Goal: Information Seeking & Learning: Learn about a topic

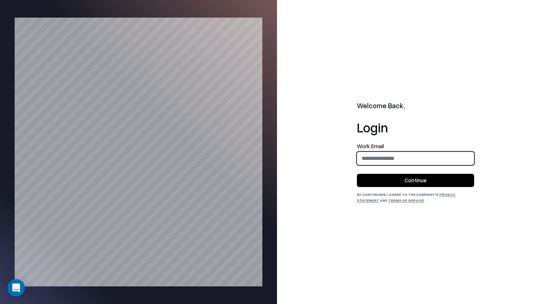
type input "**********"
click at [371, 176] on button "Continue" at bounding box center [415, 180] width 117 height 13
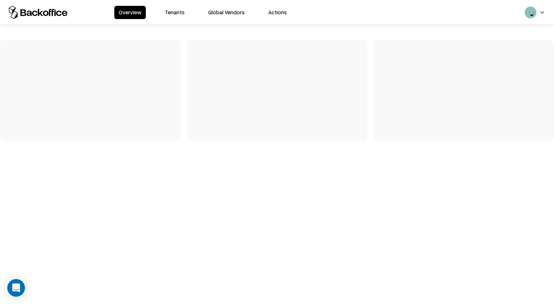
click at [171, 18] on button "Tenants" at bounding box center [174, 12] width 29 height 13
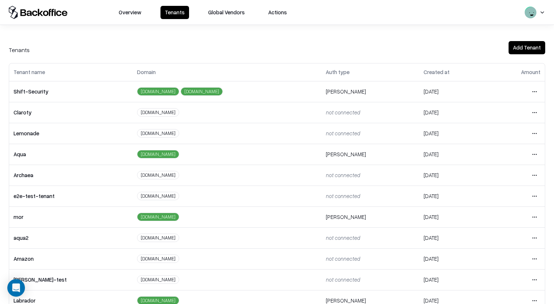
scroll to position [78, 0]
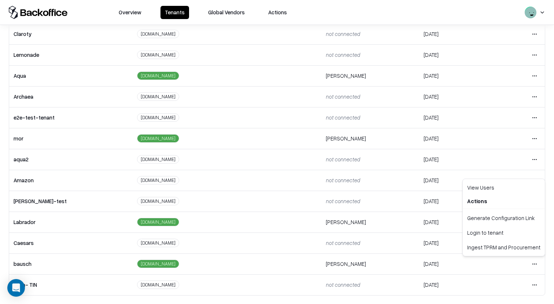
click at [531, 259] on html "Overview Tenants Global Vendors Actions Tenants Add Tenant Tenant name Domain A…" at bounding box center [277, 152] width 554 height 304
click at [504, 233] on div "Login to tenant" at bounding box center [503, 232] width 79 height 15
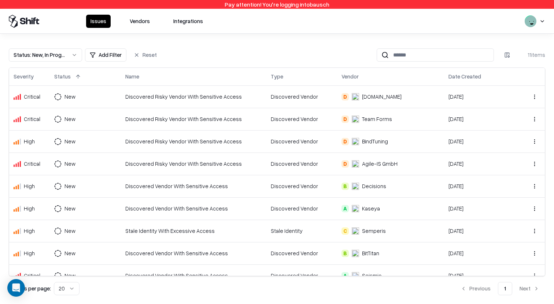
click at [147, 24] on button "Vendors" at bounding box center [139, 21] width 29 height 13
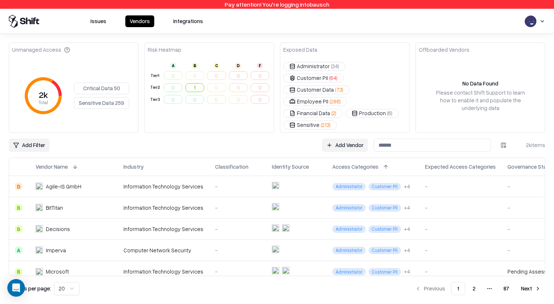
click at [312, 85] on button "Customer Data ( 73 )" at bounding box center [316, 89] width 66 height 9
click at [344, 74] on button "Customer PII ( 64 )" at bounding box center [313, 78] width 60 height 9
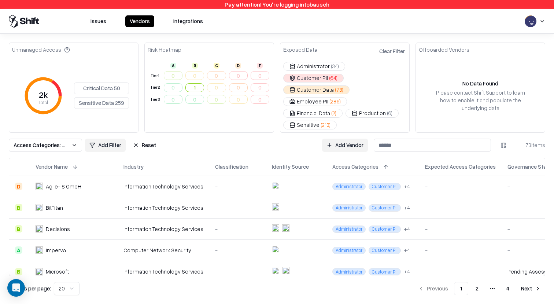
click at [394, 49] on button "Clear Filter" at bounding box center [392, 51] width 29 height 11
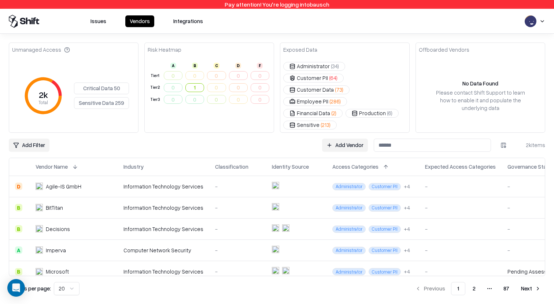
click at [95, 82] on button "Critical Data 50" at bounding box center [101, 88] width 55 height 12
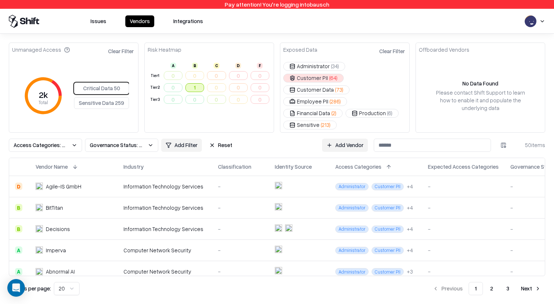
click at [195, 86] on button "1" at bounding box center [194, 87] width 19 height 9
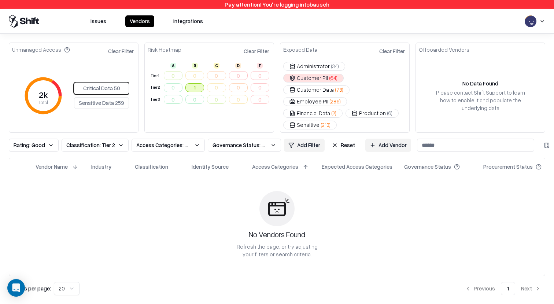
click at [308, 97] on button "Employee PII ( 286 )" at bounding box center [315, 101] width 64 height 9
click at [314, 85] on button "Customer Data ( 73 )" at bounding box center [316, 89] width 66 height 9
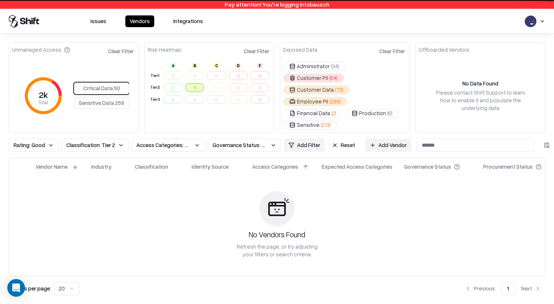
click at [316, 64] on button "Administrator ( 34 )" at bounding box center [314, 66] width 62 height 9
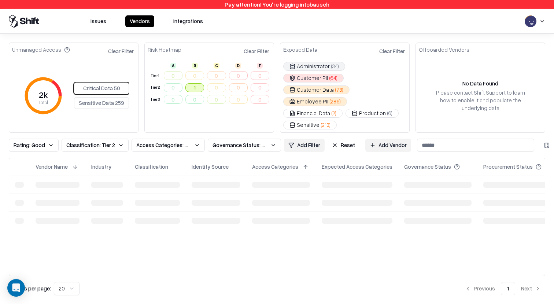
click at [294, 126] on html "Pay attention! You're logging into bausch Issues Vendors Integrations Unmanaged…" at bounding box center [277, 152] width 554 height 304
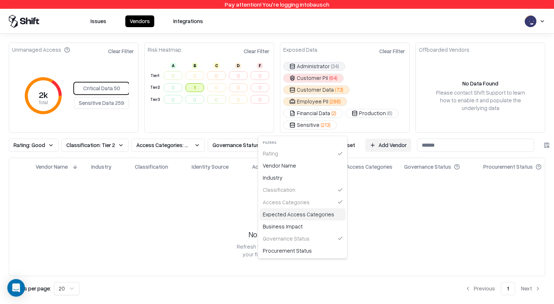
click at [296, 219] on div "Expected Access Categories" at bounding box center [303, 214] width 86 height 12
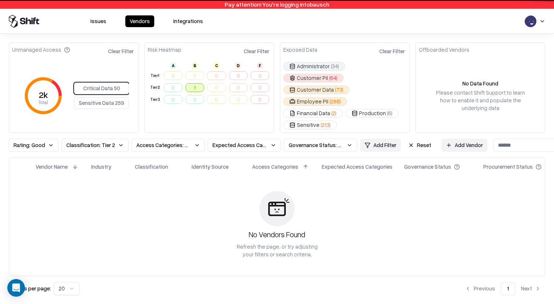
click at [373, 125] on html "Pay attention! You're logging into bausch Issues Vendors Integrations Unmanaged…" at bounding box center [277, 152] width 554 height 304
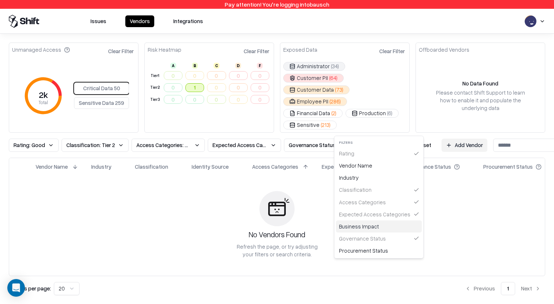
click at [363, 227] on div "Business Impact" at bounding box center [379, 226] width 86 height 12
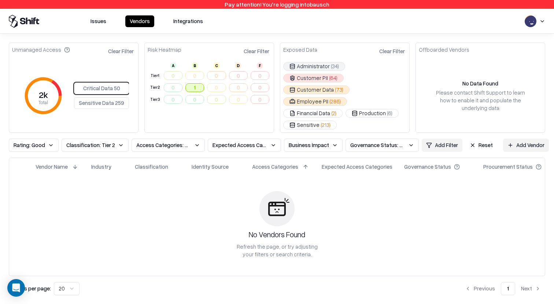
click at [82, 97] on button "Sensitive Data 259" at bounding box center [101, 103] width 55 height 12
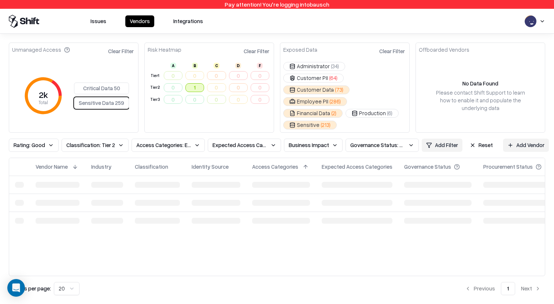
click at [95, 84] on button "Critical Data 50" at bounding box center [101, 88] width 55 height 12
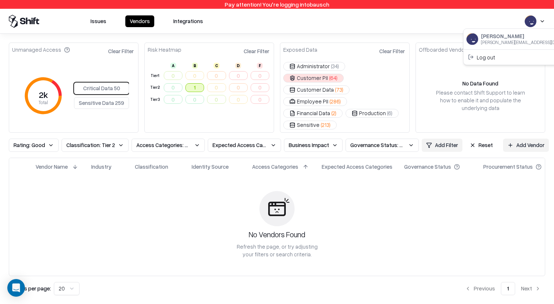
click at [537, 23] on html "Pay attention! You're logging into bausch Issues Vendors Integrations Unmanaged…" at bounding box center [277, 152] width 554 height 304
click at [480, 23] on html "Pay attention! You're logging into bausch Issues Vendors Integrations Unmanaged…" at bounding box center [277, 152] width 554 height 304
click at [472, 138] on button "Reset" at bounding box center [481, 144] width 32 height 13
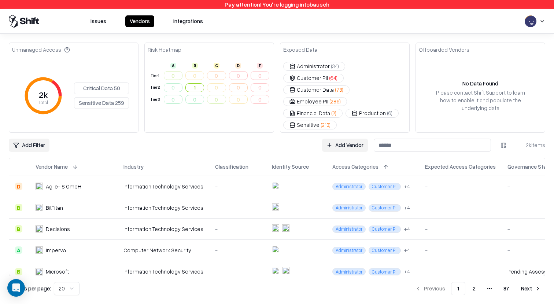
click at [112, 82] on button "Critical Data 50" at bounding box center [101, 88] width 55 height 12
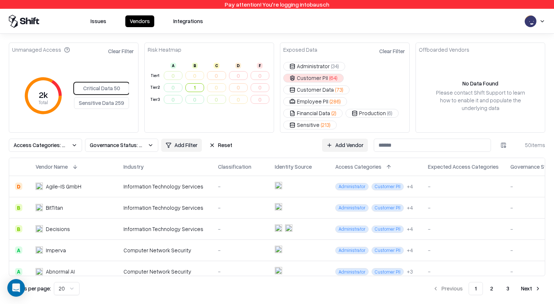
click at [304, 51] on div "Exposed Data" at bounding box center [300, 50] width 34 height 8
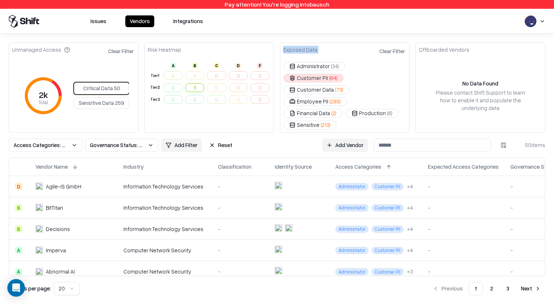
click at [185, 129] on html "Pay attention! You're logging into bausch Issues Vendors Integrations Unmanaged…" at bounding box center [277, 152] width 554 height 304
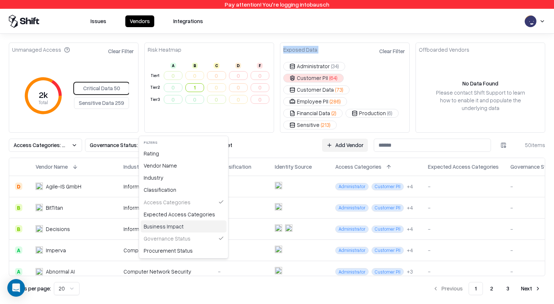
click at [185, 227] on div "Business Impact" at bounding box center [184, 226] width 86 height 12
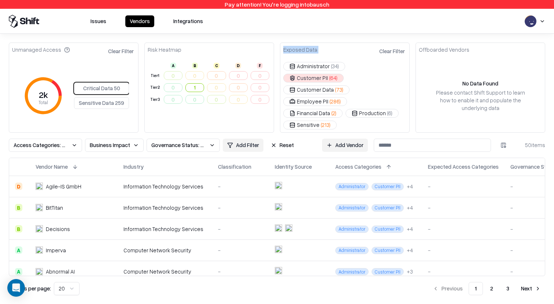
click at [193, 141] on span "Governance Status: Unmanaged" at bounding box center [178, 145] width 55 height 8
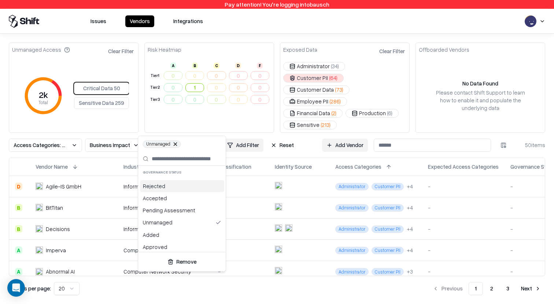
click at [275, 129] on html "Pay attention! You're logging into bausch Issues Vendors Integrations Unmanaged…" at bounding box center [277, 152] width 554 height 304
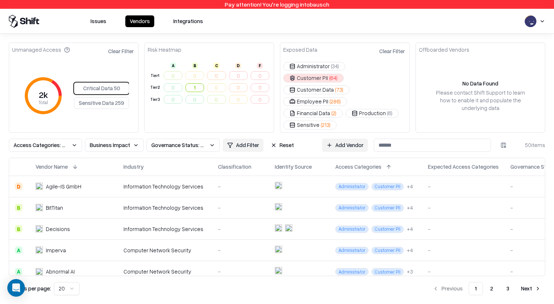
click at [275, 138] on button "Reset" at bounding box center [282, 144] width 32 height 13
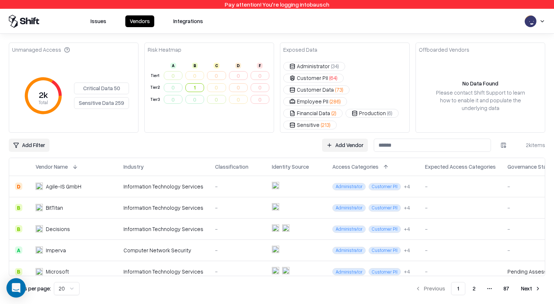
click at [12, 286] on icon "Open Intercom Messenger" at bounding box center [16, 288] width 10 height 10
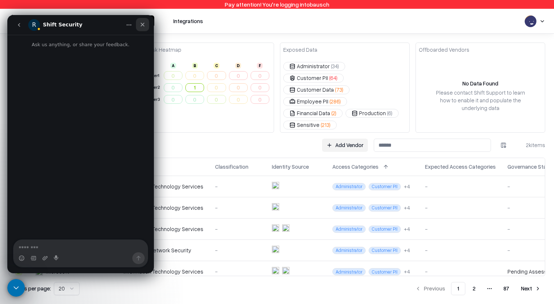
click at [146, 25] on div "Close" at bounding box center [142, 24] width 13 height 13
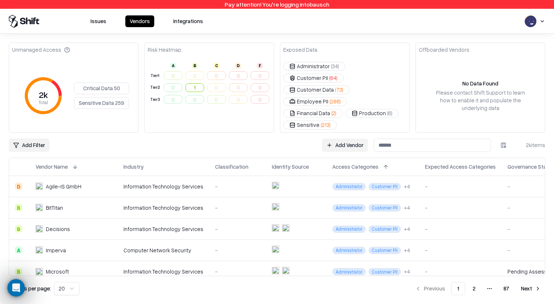
click at [348, 138] on link "Add Vendor" at bounding box center [345, 144] width 46 height 13
click at [50, 50] on div "Unmanaged Access" at bounding box center [41, 50] width 58 height 8
copy div "Unmanaged Access"
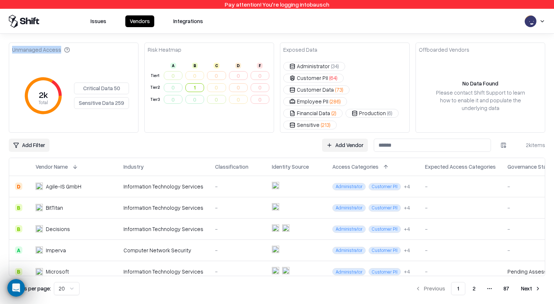
click at [92, 82] on button "Critical Data 50" at bounding box center [101, 88] width 55 height 12
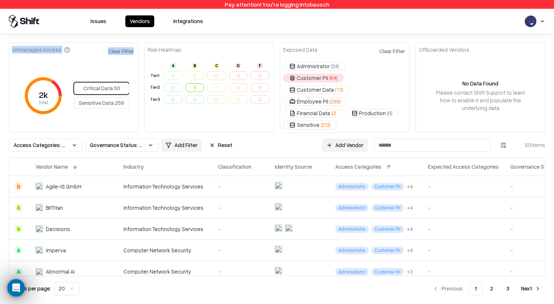
click at [52, 141] on span "Access Categories: Customer PII, isPhi, isCode, isPci" at bounding box center [41, 145] width 55 height 8
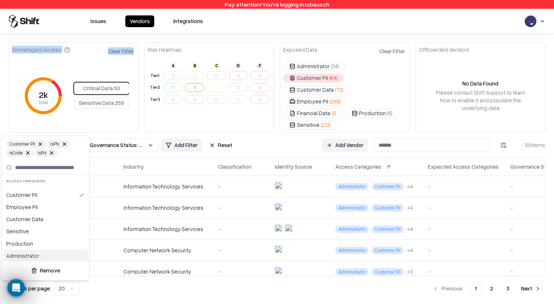
click at [46, 270] on button "Remove" at bounding box center [45, 270] width 81 height 13
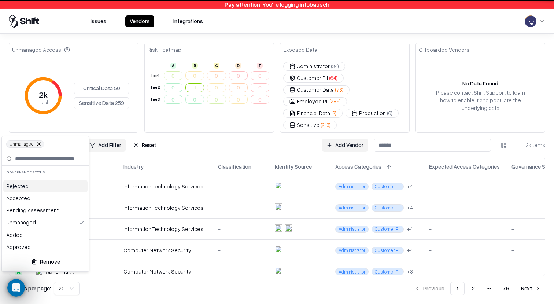
click at [206, 129] on html "Pay attention! You're logging into bausch Issues Vendors Integrations Unmanaged…" at bounding box center [277, 152] width 554 height 304
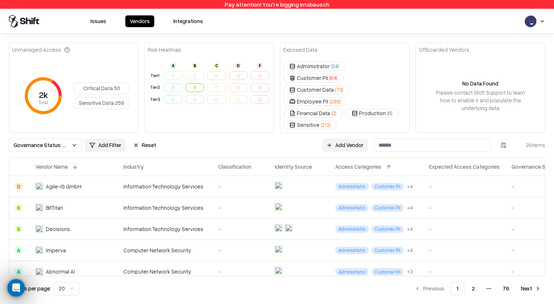
click at [55, 141] on span "Governance Status: Unmanaged" at bounding box center [41, 145] width 55 height 8
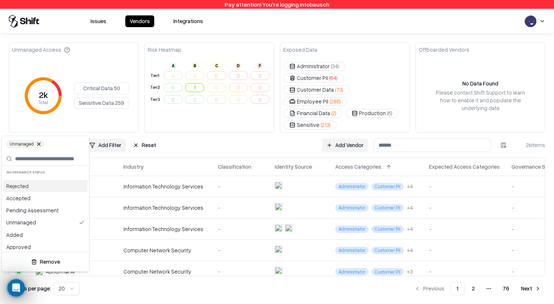
click at [188, 126] on html "Pay attention! You're logging into bausch Issues Vendors Integrations Unmanaged…" at bounding box center [277, 152] width 554 height 304
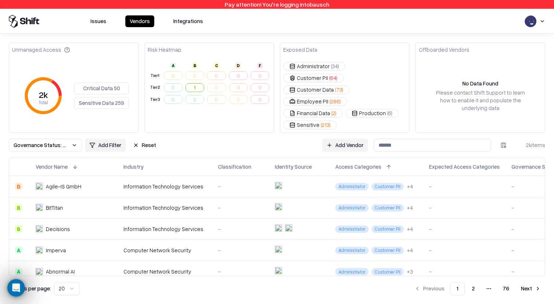
click at [118, 82] on button "Critical Data 50" at bounding box center [101, 88] width 55 height 12
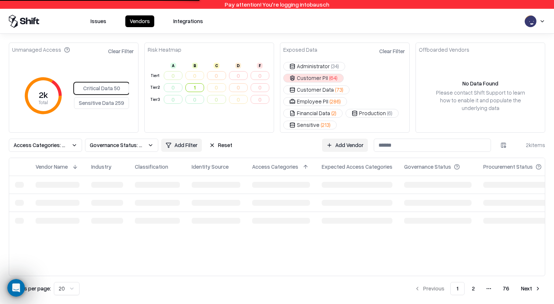
click at [103, 97] on button "Sensitive Data 259" at bounding box center [101, 103] width 55 height 12
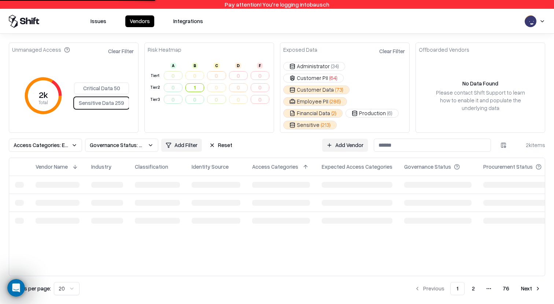
click at [108, 82] on button "Critical Data 50" at bounding box center [101, 88] width 55 height 12
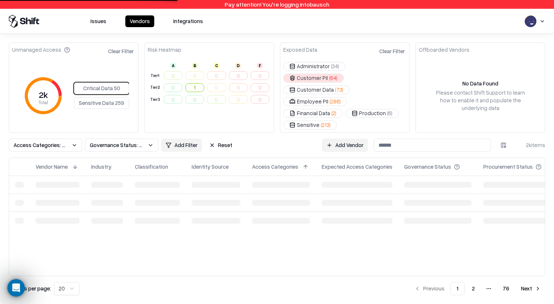
click at [106, 97] on button "Sensitive Data 259" at bounding box center [101, 103] width 55 height 12
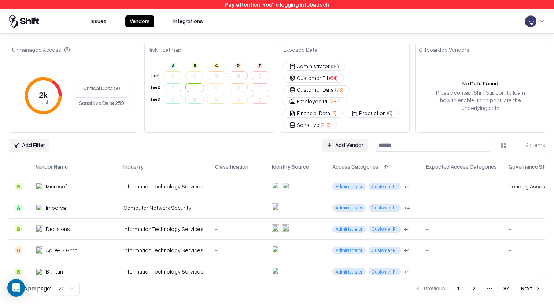
click at [226, 163] on div "Classification" at bounding box center [231, 167] width 33 height 8
copy div "Classification"
click at [315, 7] on div "Pay attention! You're logging into bausch" at bounding box center [277, 4] width 554 height 9
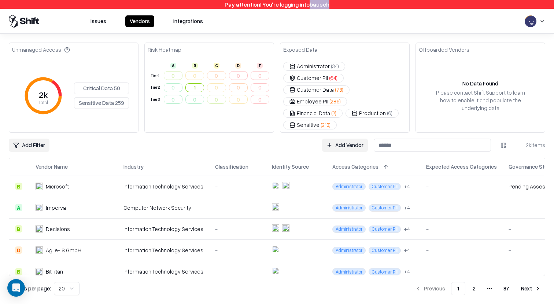
copy div "bausch"
click at [329, 31] on div "Issues Vendors Integrations" at bounding box center [277, 21] width 554 height 25
click at [434, 138] on input at bounding box center [432, 144] width 117 height 13
click at [475, 287] on button "2" at bounding box center [474, 288] width 15 height 13
click at [529, 288] on button "Next" at bounding box center [531, 288] width 29 height 13
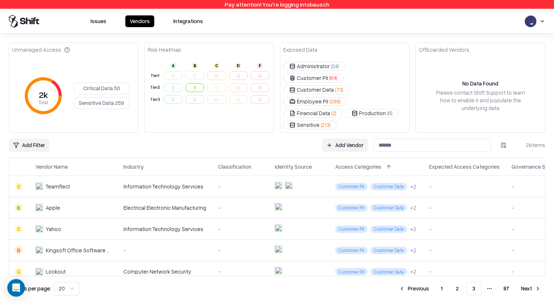
click at [444, 287] on button "1" at bounding box center [442, 288] width 14 height 13
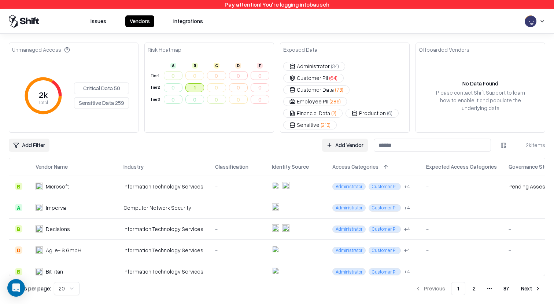
click at [199, 89] on button "1" at bounding box center [194, 87] width 19 height 9
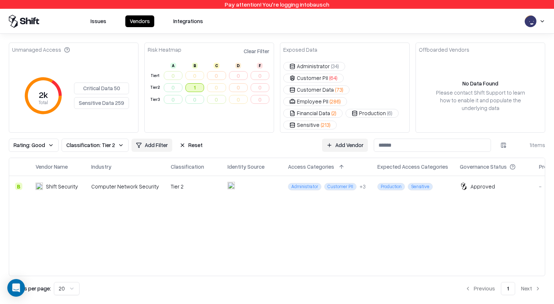
click at [258, 52] on button "Clear Filter" at bounding box center [256, 51] width 29 height 11
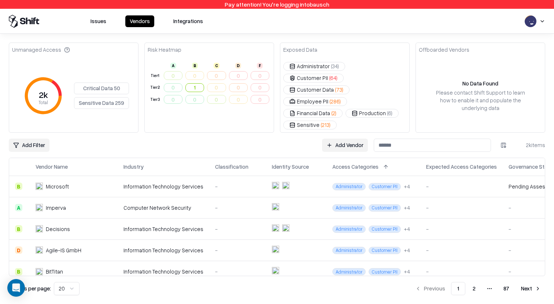
click at [327, 85] on button "Customer Data ( 73 )" at bounding box center [316, 89] width 66 height 9
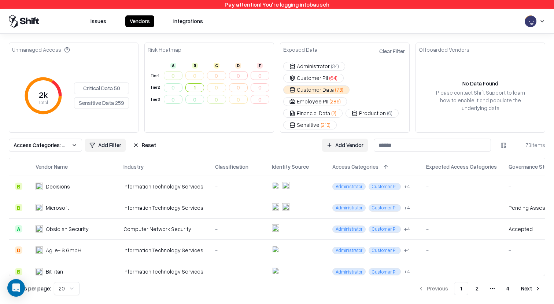
click at [344, 74] on button "Customer PII ( 64 )" at bounding box center [313, 78] width 60 height 9
click at [393, 53] on button "Clear Filter" at bounding box center [392, 51] width 29 height 11
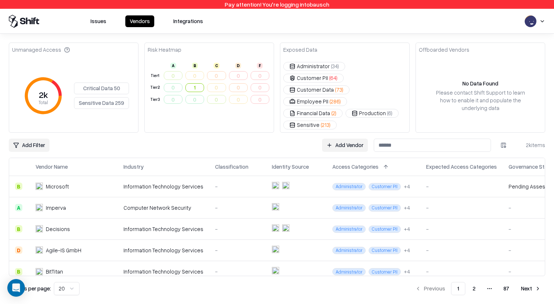
click at [101, 83] on button "Critical Data 50" at bounding box center [101, 88] width 55 height 12
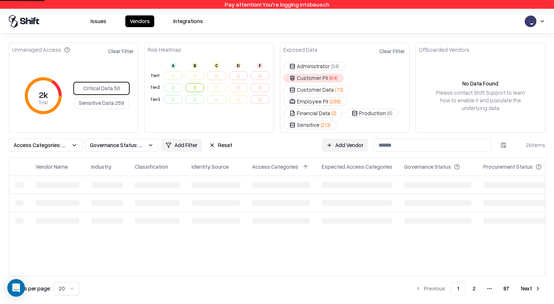
click at [107, 97] on button "Sensitive Data 259" at bounding box center [101, 103] width 55 height 12
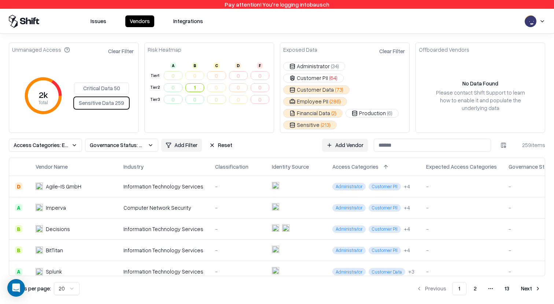
click at [115, 82] on button "Critical Data 50" at bounding box center [101, 88] width 55 height 12
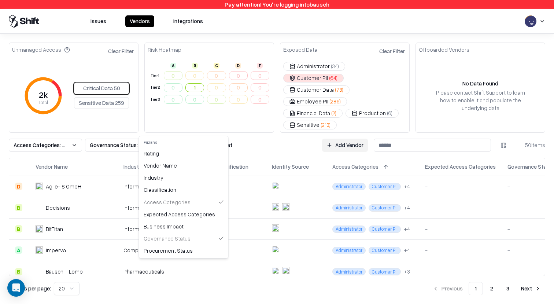
click at [192, 128] on html "Pay attention! You're logging into bausch Issues Vendors Integrations Unmanaged…" at bounding box center [277, 152] width 554 height 304
click at [168, 194] on div "Classification" at bounding box center [184, 190] width 86 height 12
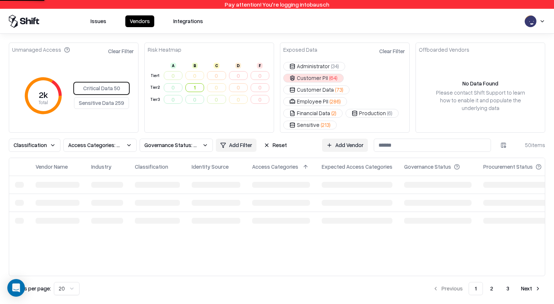
click at [230, 134] on div "Unmanaged Access Clear Filter 2k Total Critical Data 50 Sensitive Data 259 Risk…" at bounding box center [277, 168] width 536 height 252
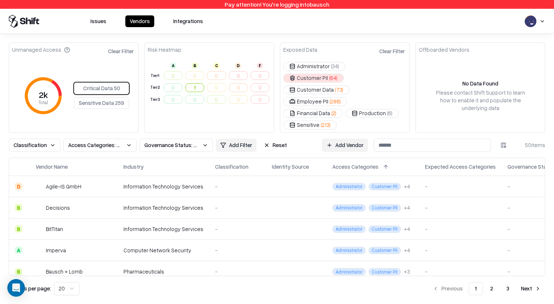
click at [229, 133] on html "Pay attention! You're logging into bausch Issues Vendors Integrations Unmanaged…" at bounding box center [277, 152] width 554 height 304
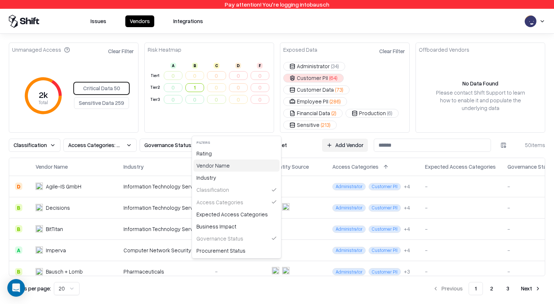
click at [214, 159] on div "Vendor Name" at bounding box center [236, 165] width 86 height 12
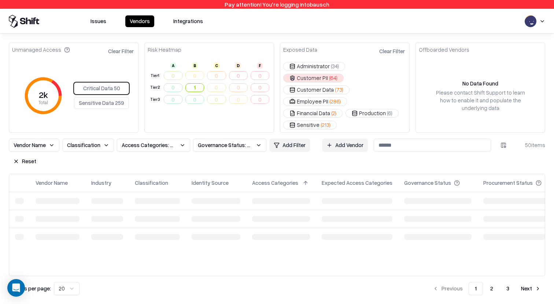
click at [277, 129] on html "Pay attention! You're logging into bausch Issues Vendors Integrations Unmanaged…" at bounding box center [277, 152] width 554 height 304
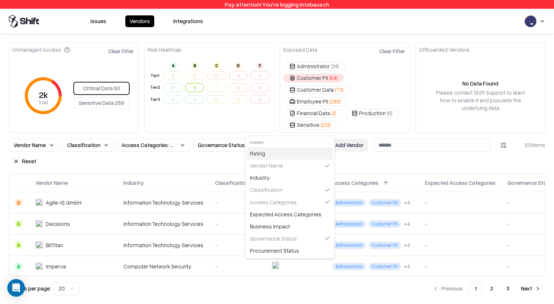
click at [265, 153] on div "Rating" at bounding box center [290, 153] width 86 height 12
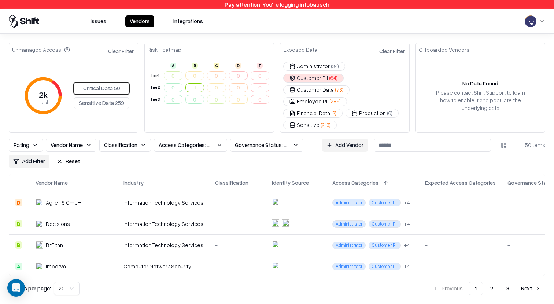
click at [69, 155] on button "Reset" at bounding box center [68, 161] width 32 height 13
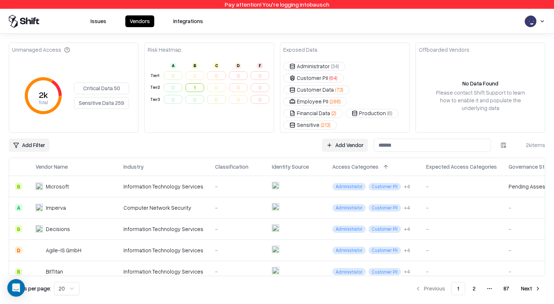
click at [113, 82] on button "Critical Data 50" at bounding box center [101, 88] width 55 height 12
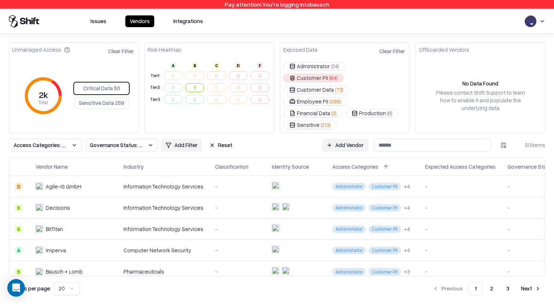
click at [127, 49] on button "Clear Filter" at bounding box center [121, 51] width 29 height 11
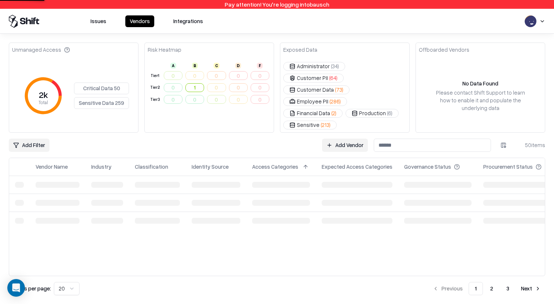
click at [99, 86] on div "Critical Data 50 Sensitive Data 259" at bounding box center [101, 95] width 55 height 26
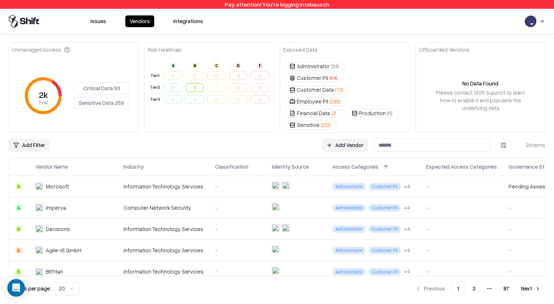
click at [100, 83] on button "Critical Data 50" at bounding box center [101, 88] width 55 height 12
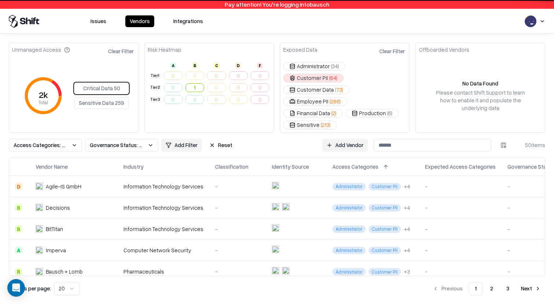
click at [388, 52] on button "Clear Filter" at bounding box center [392, 51] width 29 height 11
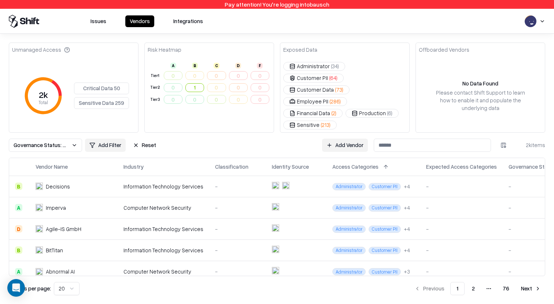
click at [148, 138] on button "Reset" at bounding box center [145, 144] width 32 height 13
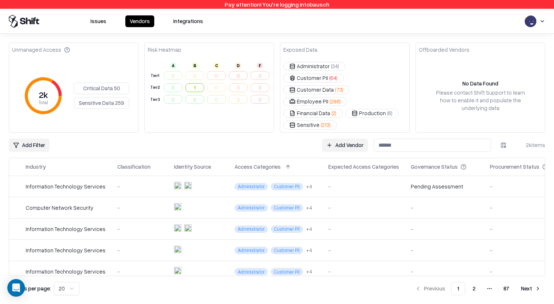
scroll to position [0, 104]
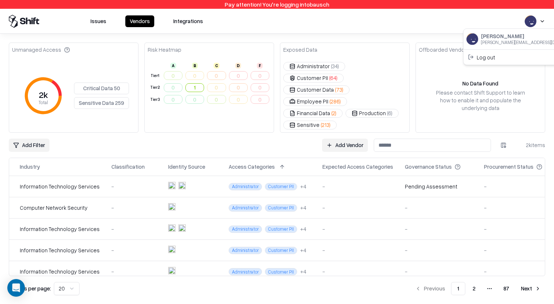
click at [538, 19] on html "Pay attention! You're logging into bausch Issues Vendors Integrations Unmanaged…" at bounding box center [277, 152] width 554 height 304
click at [417, 32] on html "Pay attention! You're logging into bausch Issues Vendors Integrations Unmanaged…" at bounding box center [277, 152] width 554 height 304
click at [197, 175] on td at bounding box center [192, 185] width 60 height 21
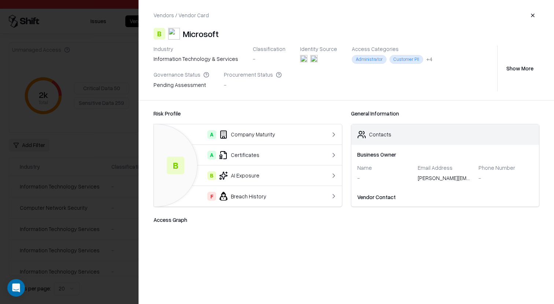
click at [120, 214] on div at bounding box center [277, 152] width 554 height 304
click at [110, 188] on div at bounding box center [277, 152] width 554 height 304
click at [38, 185] on div at bounding box center [277, 152] width 554 height 304
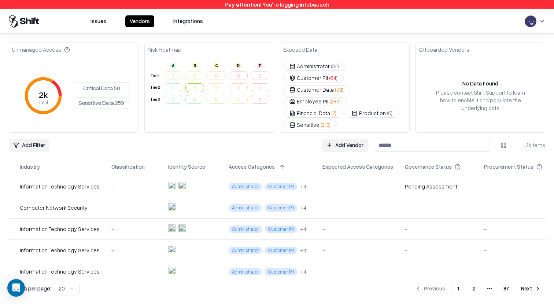
click at [193, 175] on td at bounding box center [192, 185] width 60 height 21
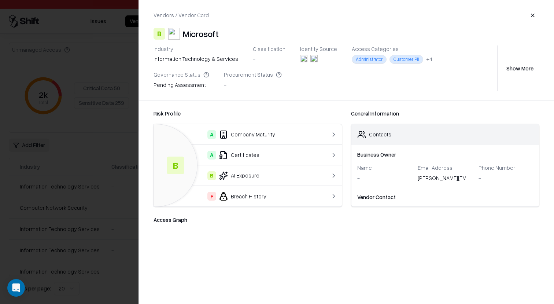
click at [43, 199] on div at bounding box center [277, 152] width 554 height 304
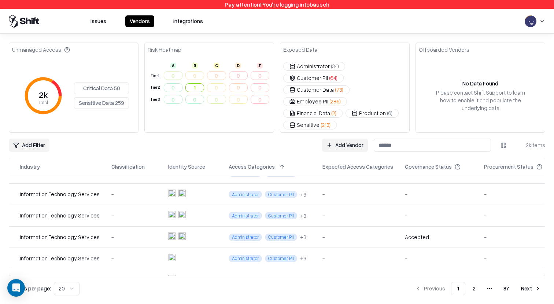
scroll to position [159, 104]
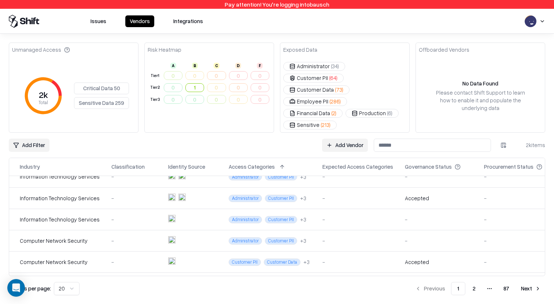
click at [167, 208] on td at bounding box center [192, 218] width 60 height 21
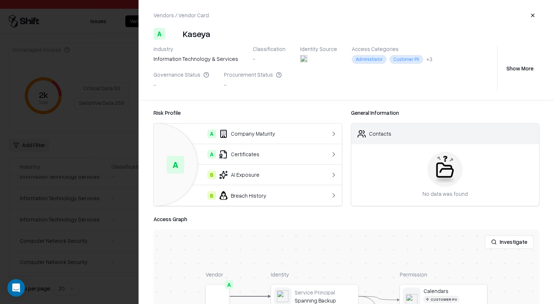
scroll to position [185, 0]
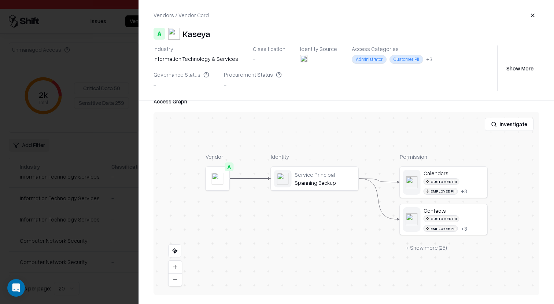
click at [504, 123] on button "Investigate" at bounding box center [509, 124] width 49 height 13
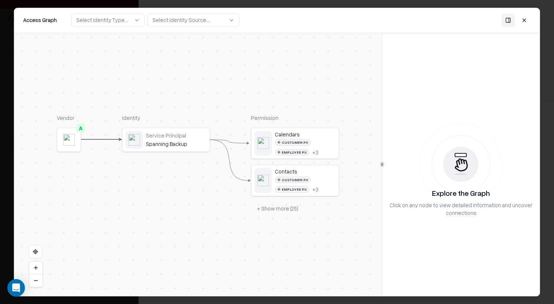
click at [7, 184] on div at bounding box center [277, 152] width 554 height 304
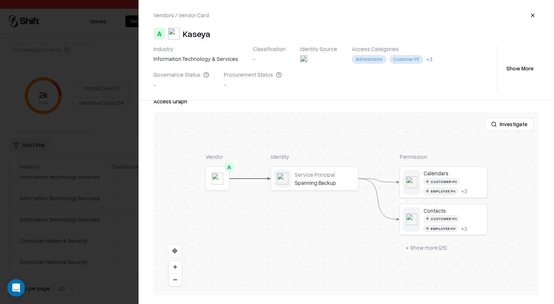
click at [15, 181] on div at bounding box center [277, 152] width 554 height 304
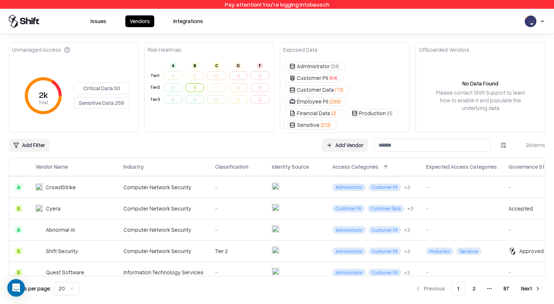
scroll to position [308, 0]
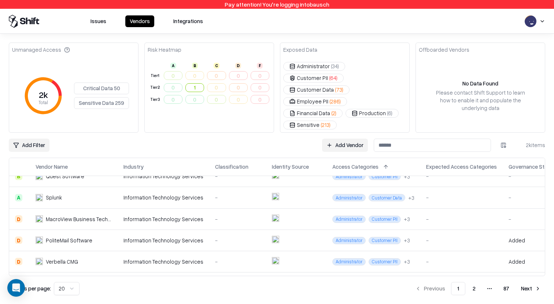
click at [344, 74] on button "Customer PII ( 64 )" at bounding box center [313, 78] width 60 height 9
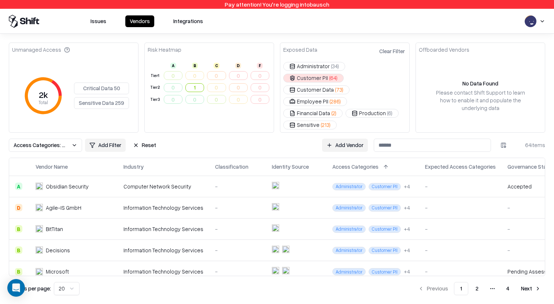
click at [398, 46] on button "Clear Filter" at bounding box center [392, 51] width 29 height 11
